Goal: Task Accomplishment & Management: Use online tool/utility

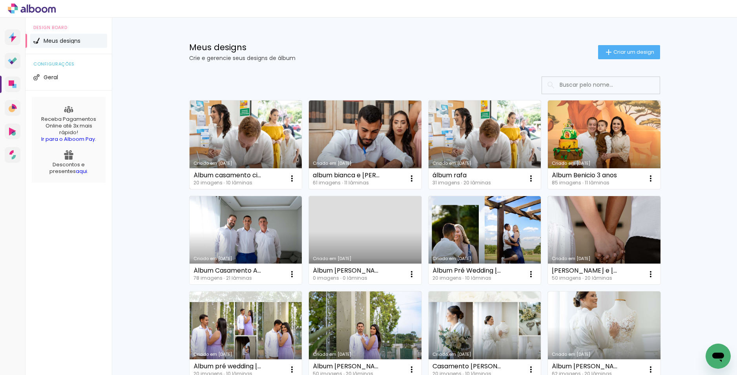
click at [250, 142] on link "Criado em [DATE]" at bounding box center [246, 144] width 113 height 89
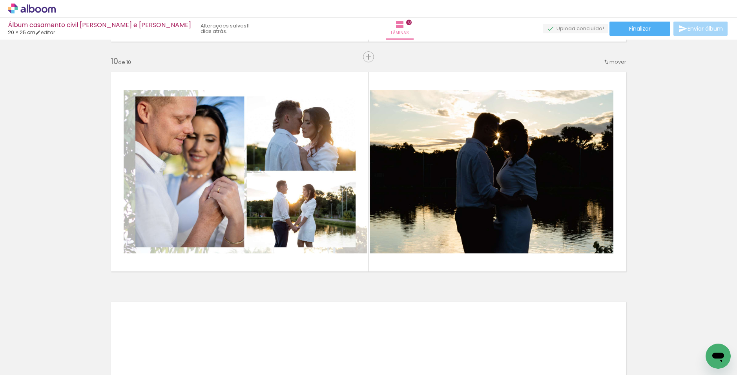
scroll to position [2080, 0]
